Goal: Task Accomplishment & Management: Use online tool/utility

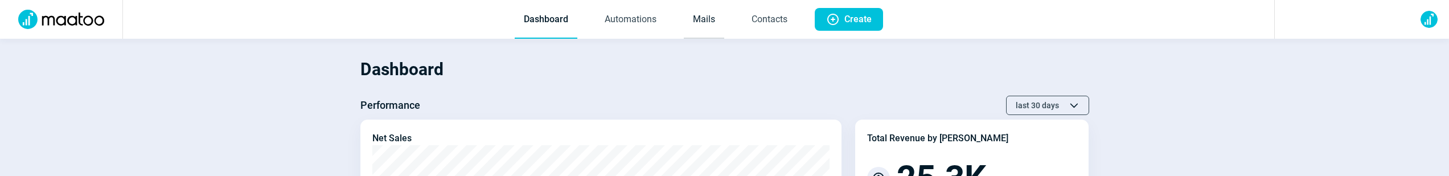
click at [707, 15] on link "Mails" at bounding box center [704, 20] width 40 height 38
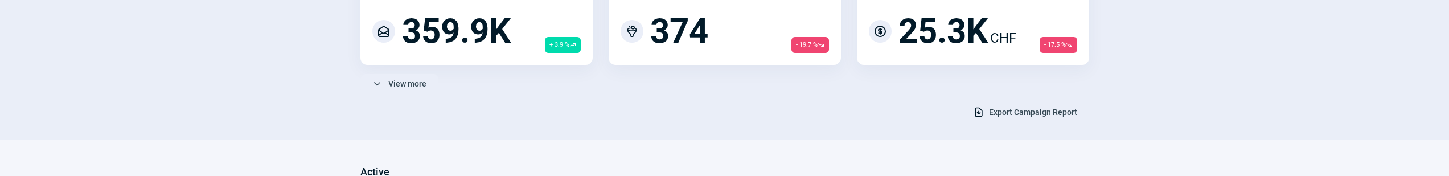
scroll to position [147, 0]
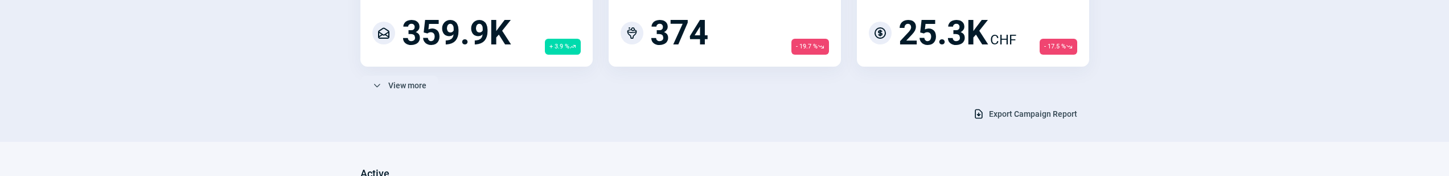
click at [1029, 117] on span "Export Campaign Report" at bounding box center [1033, 114] width 88 height 18
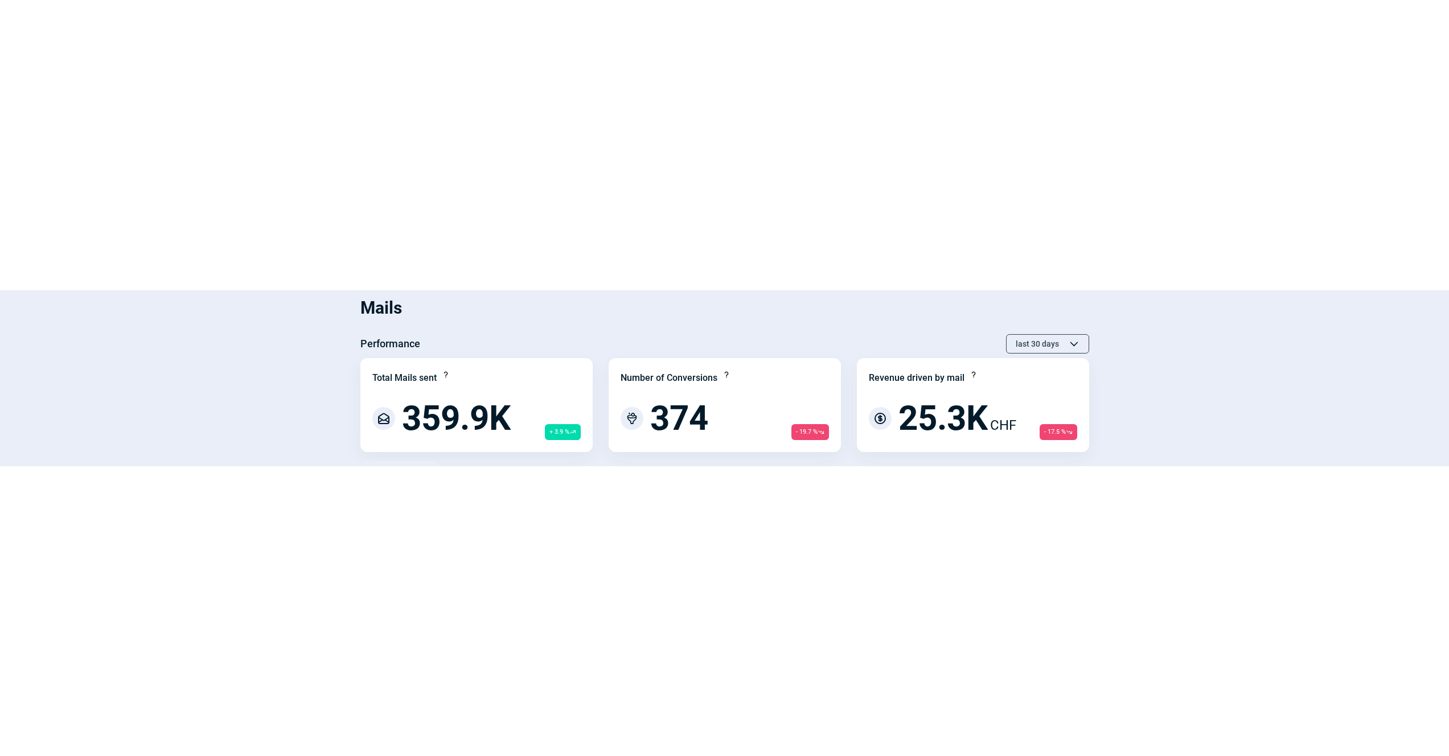
scroll to position [0, 0]
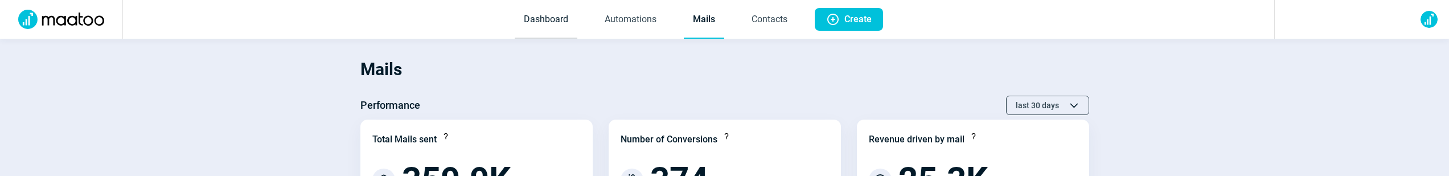
click at [553, 17] on link "Dashboard" at bounding box center [546, 20] width 63 height 38
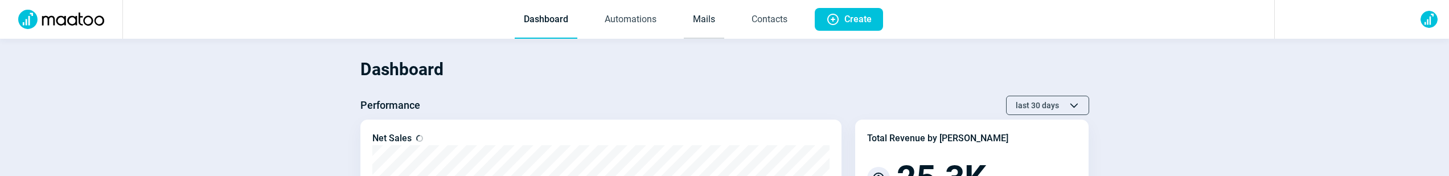
click at [705, 14] on link "Mails" at bounding box center [704, 20] width 40 height 38
